Goal: Task Accomplishment & Management: Manage account settings

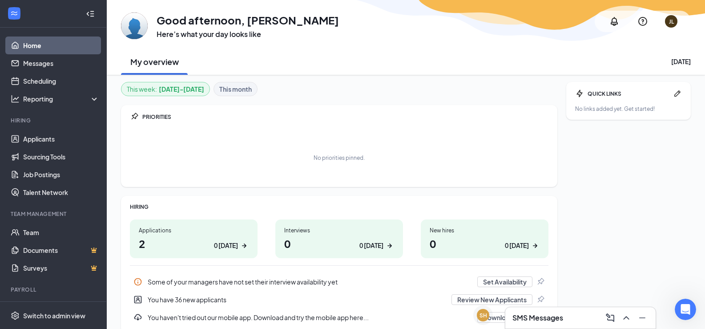
click at [178, 243] on h1 "2 0 [DATE]" at bounding box center [194, 243] width 110 height 15
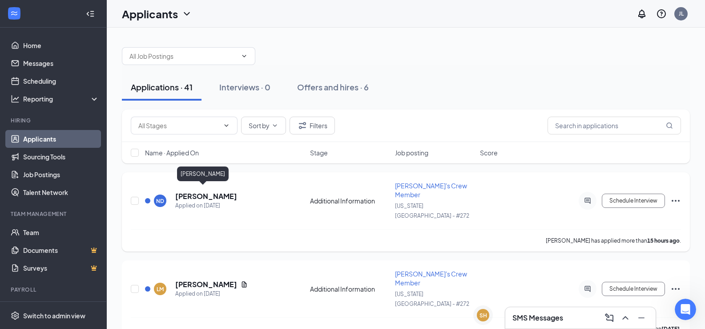
click at [181, 191] on h5 "[PERSON_NAME]" at bounding box center [206, 196] width 62 height 10
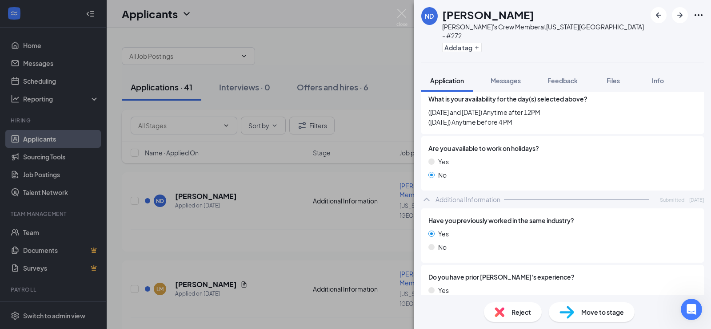
scroll to position [538, 0]
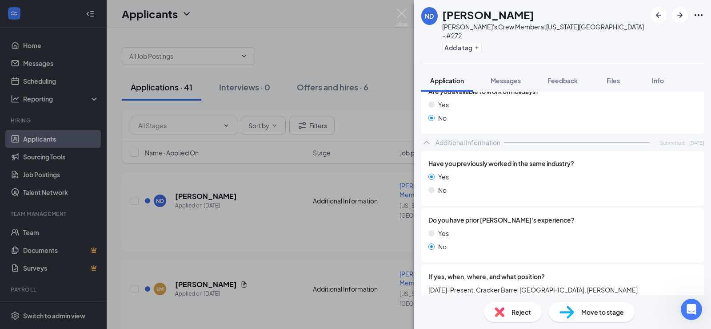
click at [224, 201] on div "ND [PERSON_NAME] [PERSON_NAME] John's Crew Member at [US_STATE][GEOGRAPHIC_DATA…" at bounding box center [355, 164] width 711 height 329
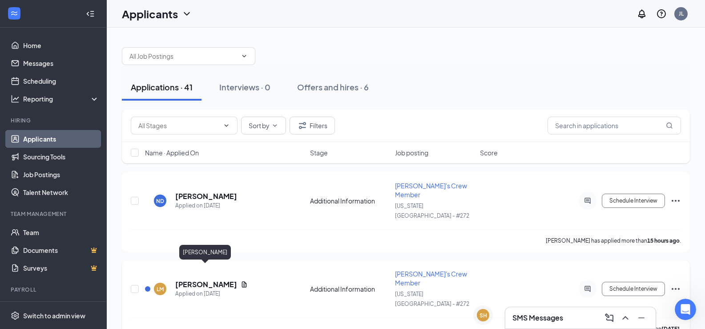
click at [205, 279] on h5 "[PERSON_NAME]" at bounding box center [206, 284] width 62 height 10
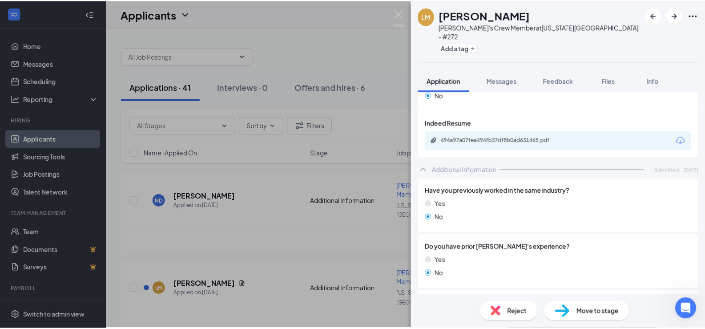
scroll to position [568, 0]
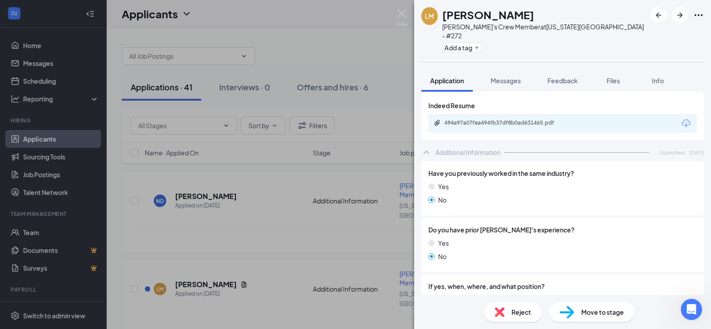
click at [307, 203] on div "[PERSON_NAME] [PERSON_NAME]'s Crew Member at [US_STATE][GEOGRAPHIC_DATA] - #272…" at bounding box center [355, 164] width 711 height 329
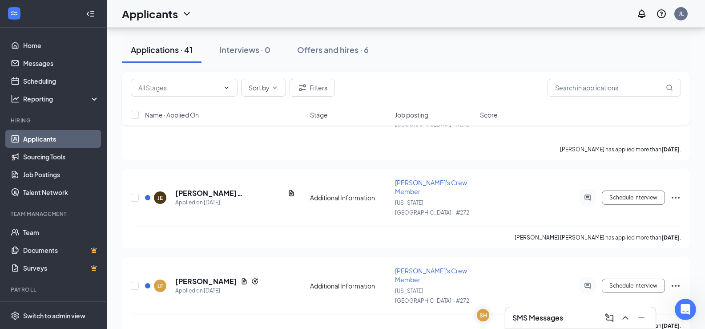
scroll to position [623, 0]
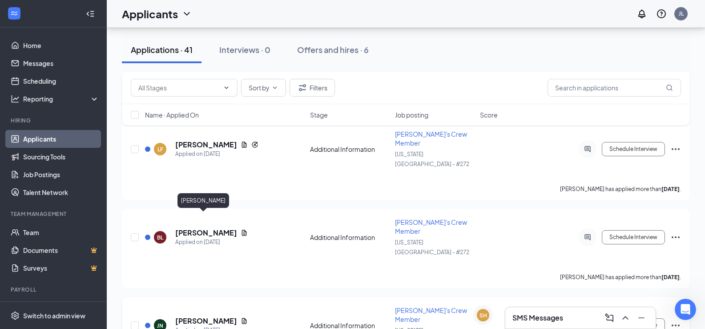
click at [198, 316] on h5 "[PERSON_NAME]" at bounding box center [206, 321] width 62 height 10
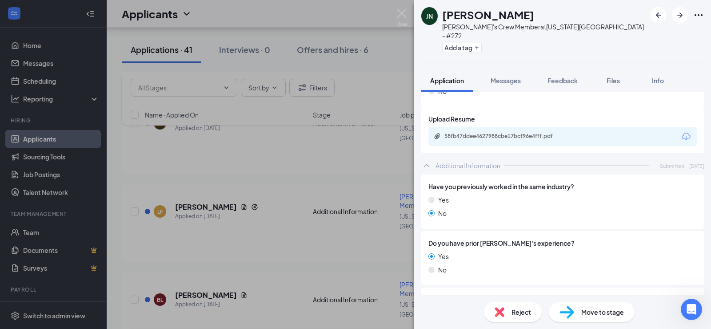
scroll to position [593, 0]
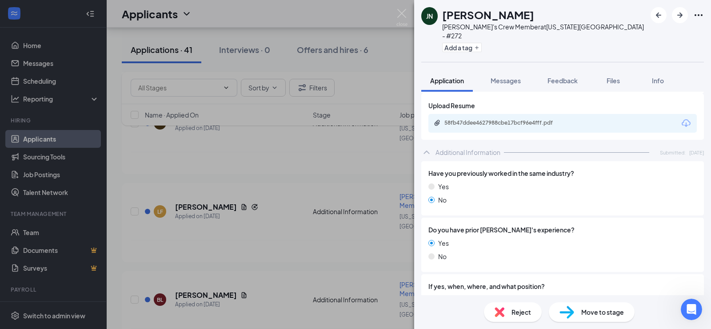
click at [616, 314] on span "Move to stage" at bounding box center [603, 312] width 43 height 10
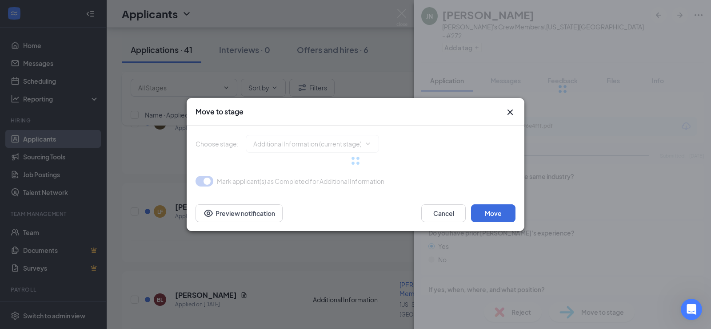
type input "Onsite Interview (next stage)"
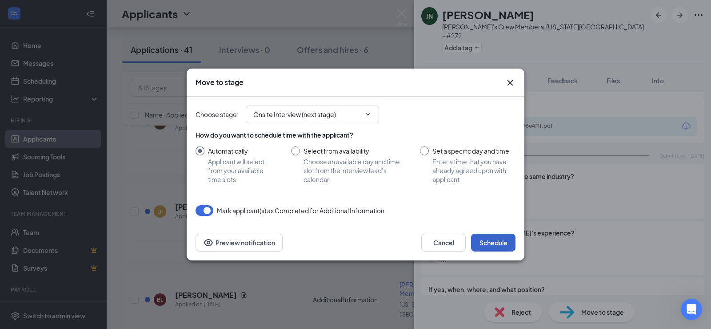
click at [497, 244] on button "Schedule" at bounding box center [493, 242] width 44 height 18
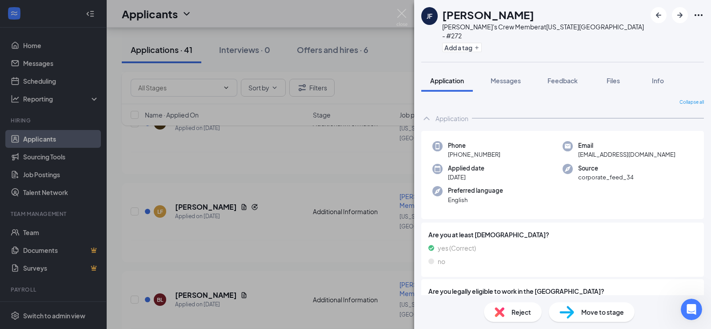
click at [301, 7] on div "[PERSON_NAME] [PERSON_NAME]'s Crew Member at [US_STATE][GEOGRAPHIC_DATA] - #272…" at bounding box center [355, 164] width 711 height 329
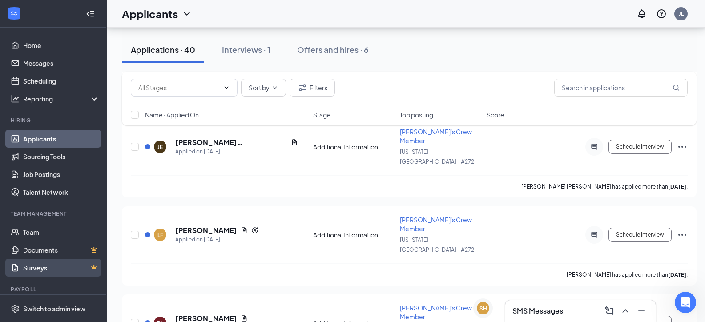
scroll to position [649, 0]
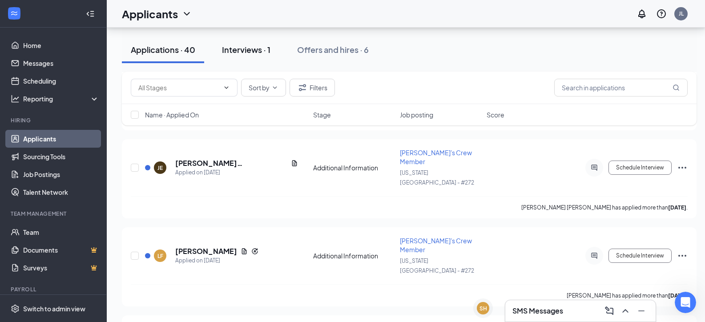
click at [239, 54] on div "Interviews · 1" at bounding box center [246, 49] width 48 height 11
